Goal: Information Seeking & Learning: Compare options

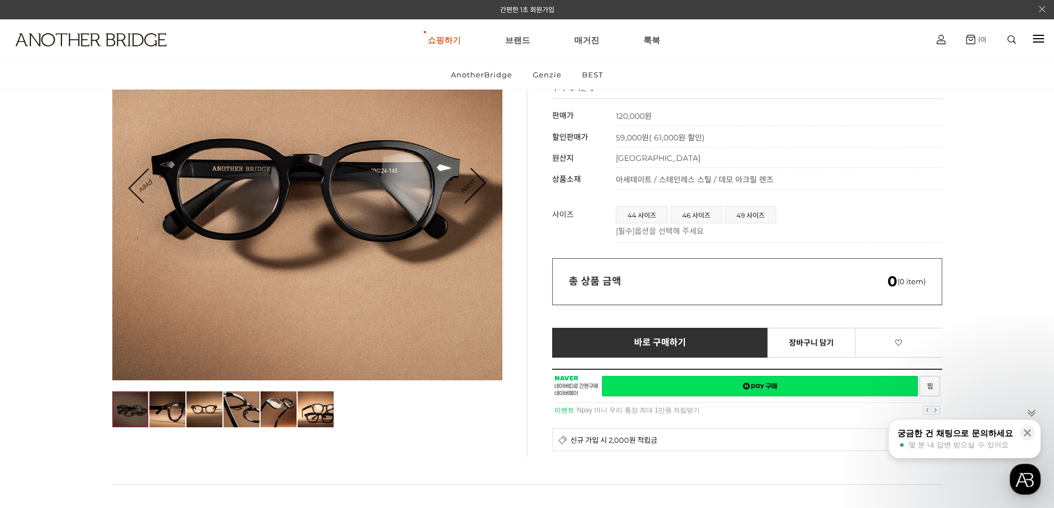
scroll to position [166, 0]
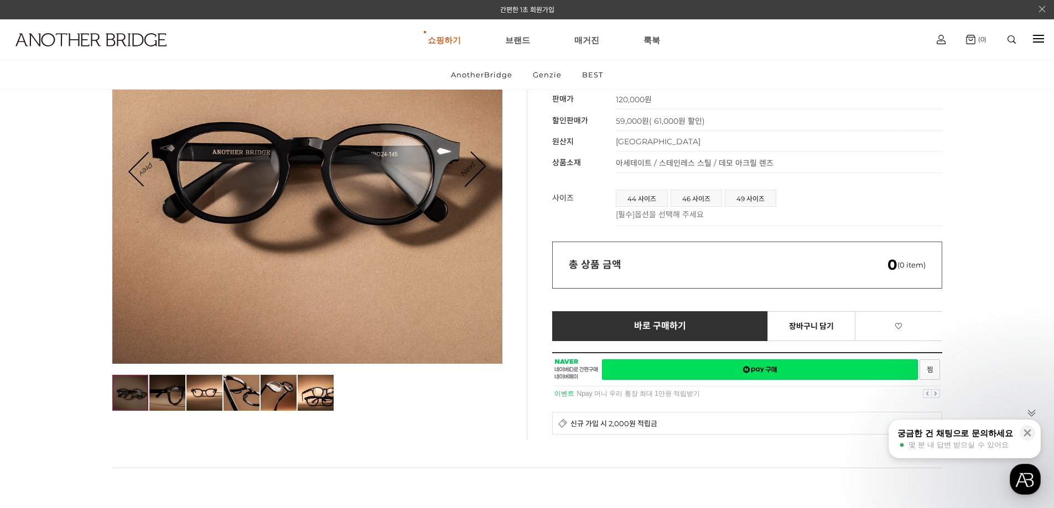
click at [173, 388] on img at bounding box center [167, 393] width 36 height 36
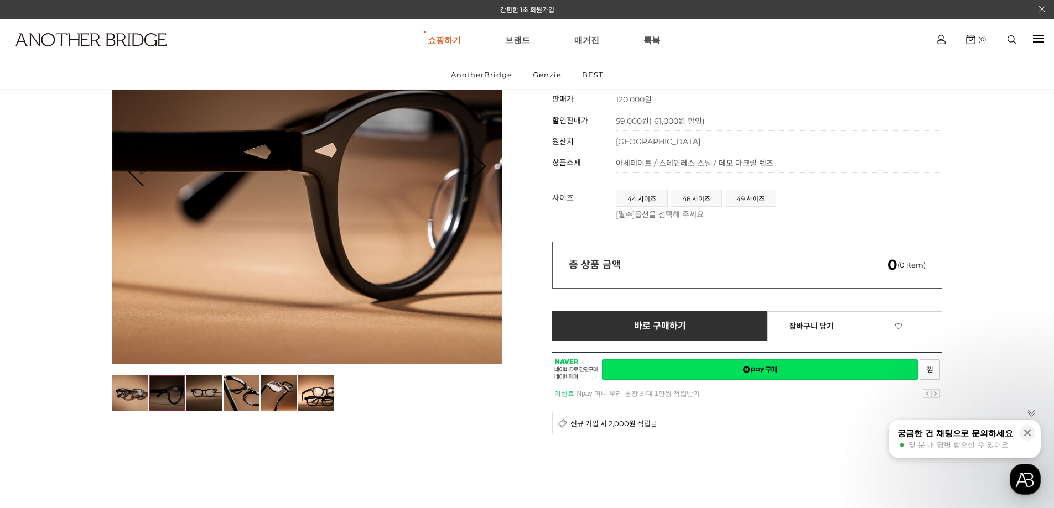
click at [205, 392] on img at bounding box center [204, 393] width 36 height 36
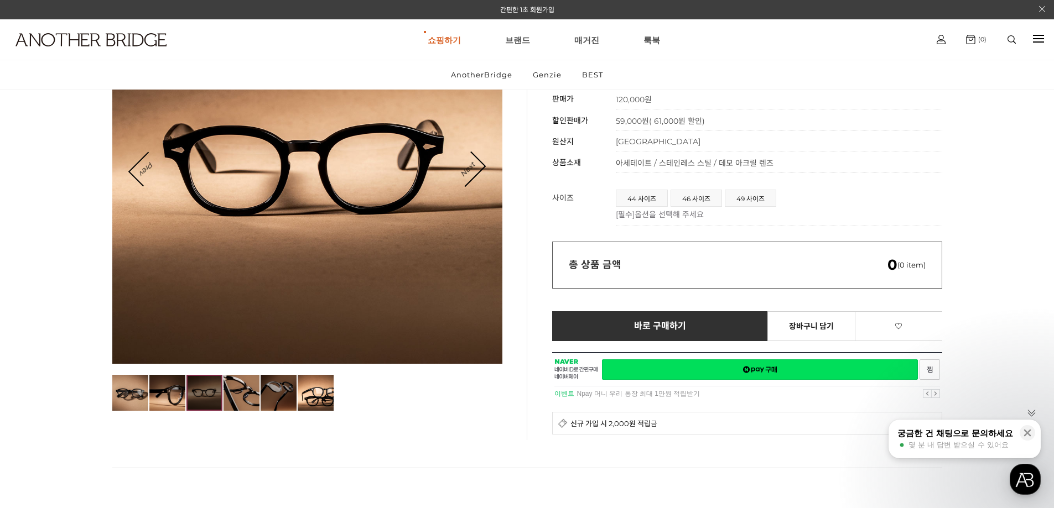
click at [268, 392] on img at bounding box center [279, 393] width 36 height 36
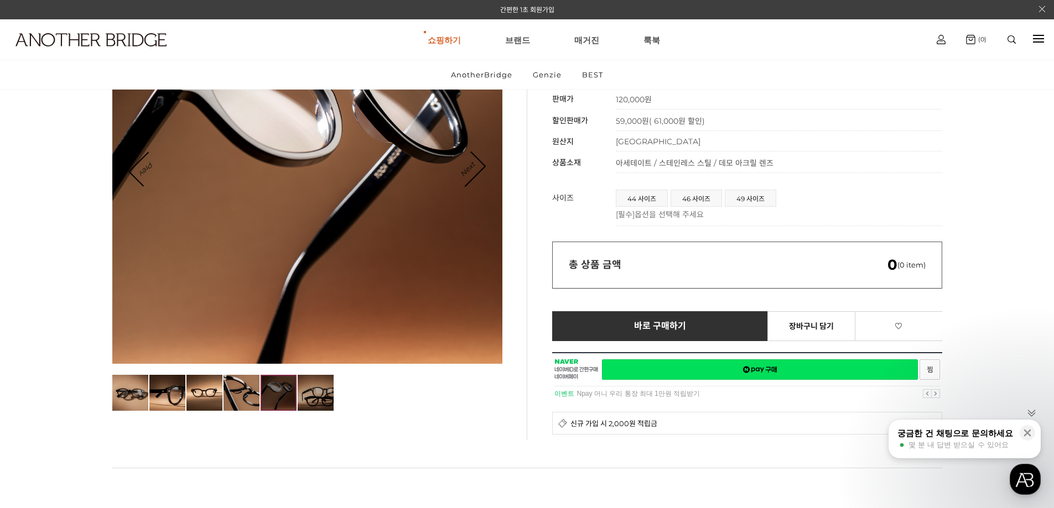
click at [309, 389] on img at bounding box center [316, 393] width 36 height 36
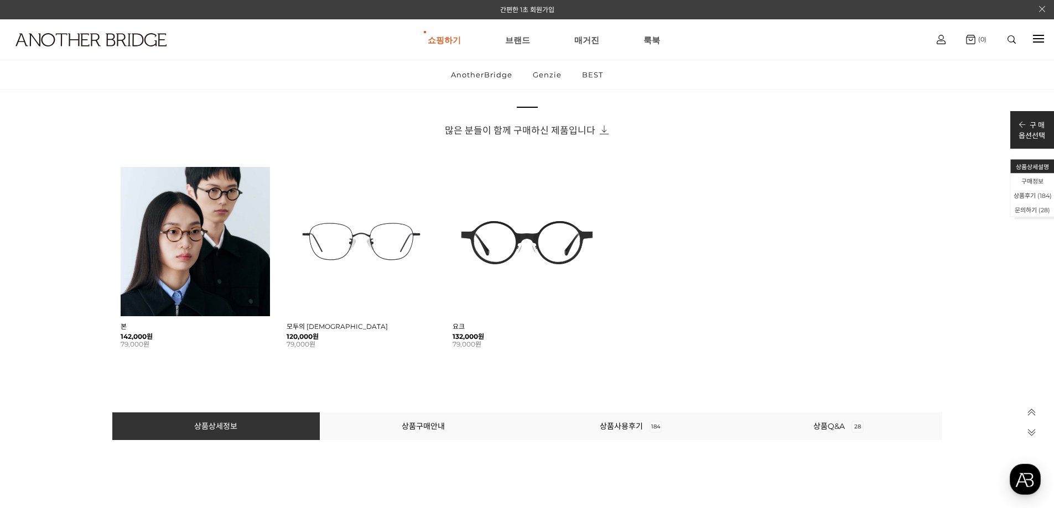
scroll to position [719, 0]
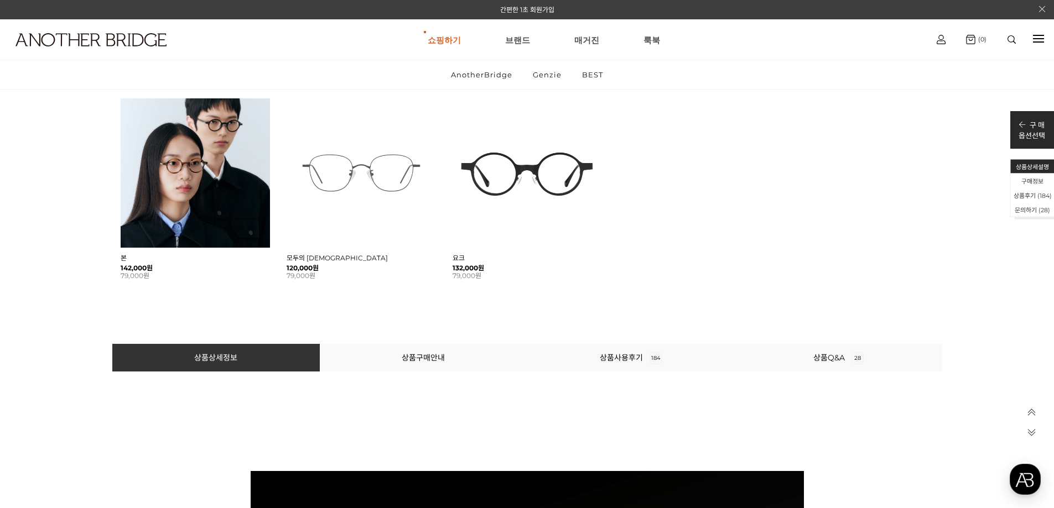
click at [379, 178] on img at bounding box center [361, 172] width 149 height 149
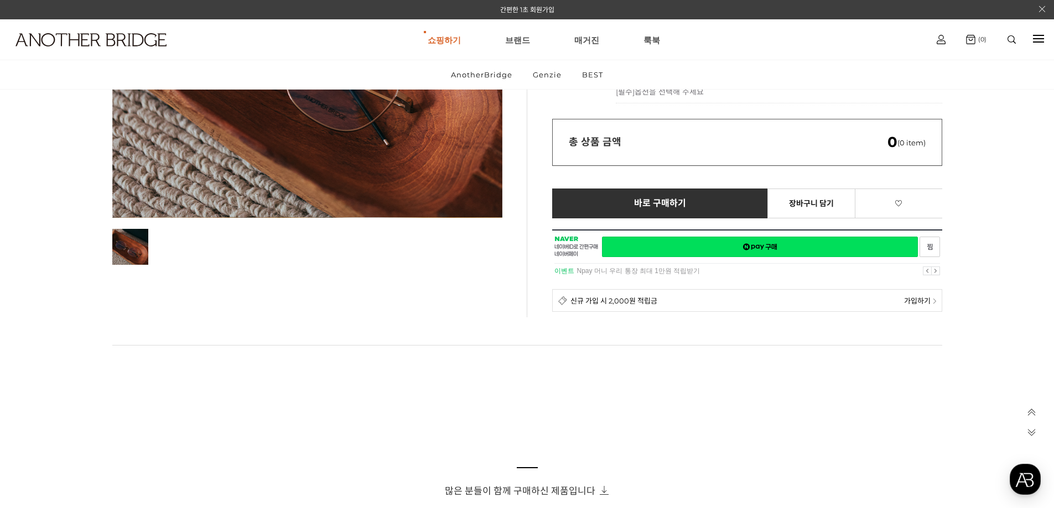
scroll to position [609, 0]
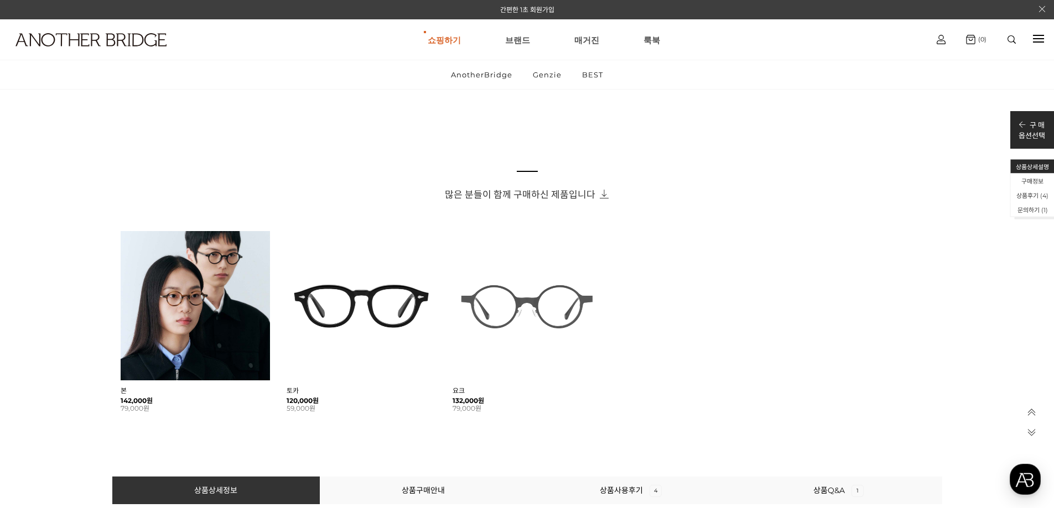
click at [508, 308] on img at bounding box center [527, 305] width 149 height 149
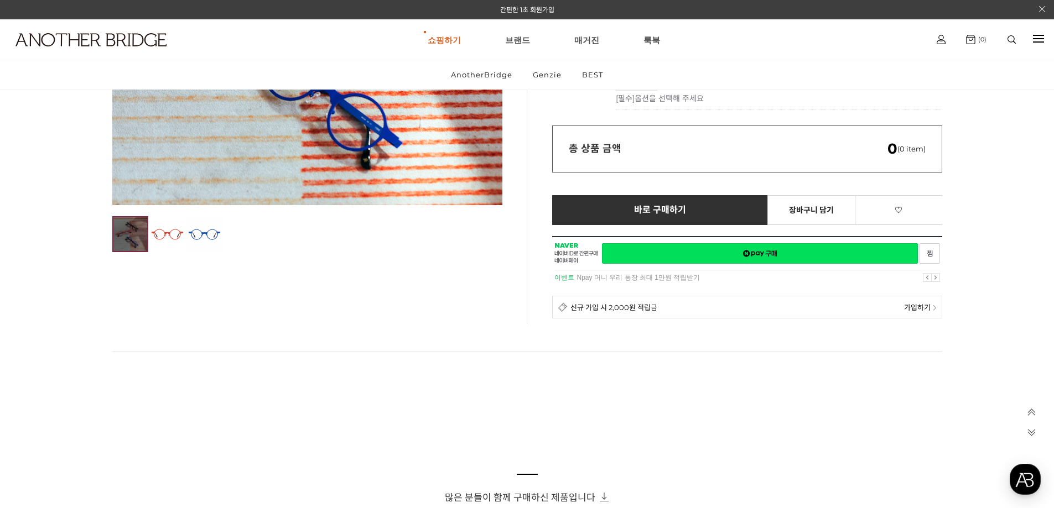
scroll to position [332, 0]
